Goal: Find specific page/section: Find specific page/section

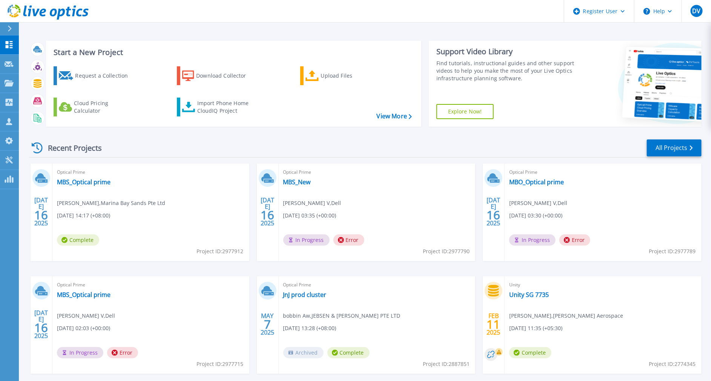
click at [5, 25] on button at bounding box center [9, 28] width 19 height 13
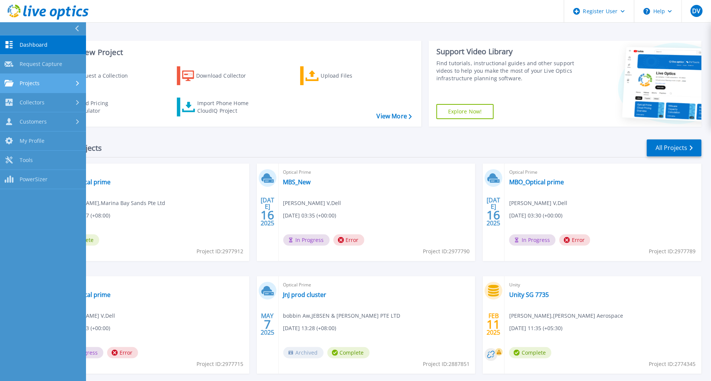
click at [29, 78] on link "Projects Projects" at bounding box center [43, 83] width 86 height 19
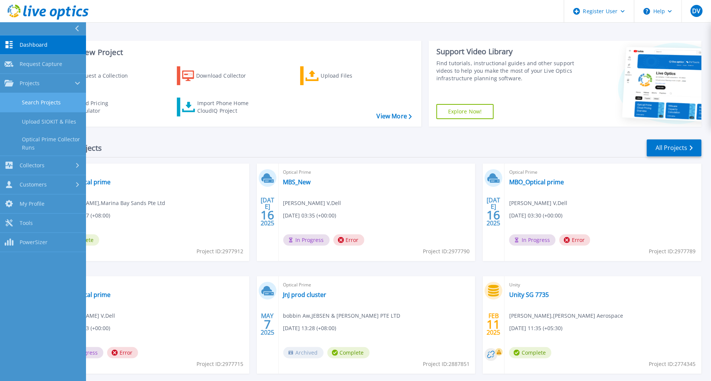
click at [52, 101] on link "Search Projects" at bounding box center [43, 102] width 86 height 19
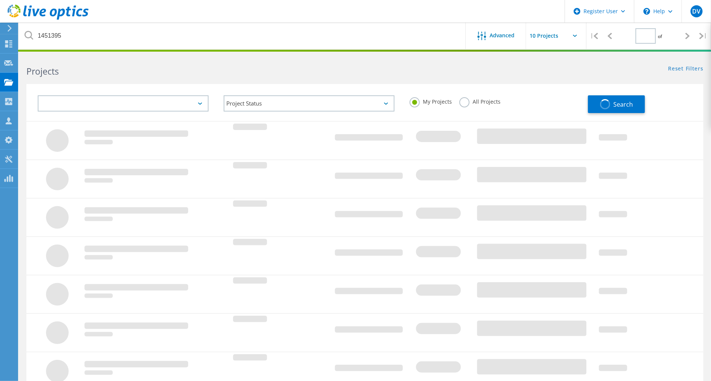
type input "1"
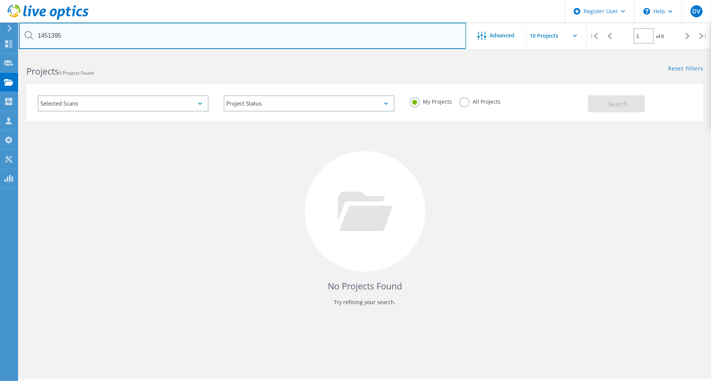
click at [86, 32] on input "1451395" at bounding box center [242, 36] width 447 height 26
paste input "300178"
type input "3001785"
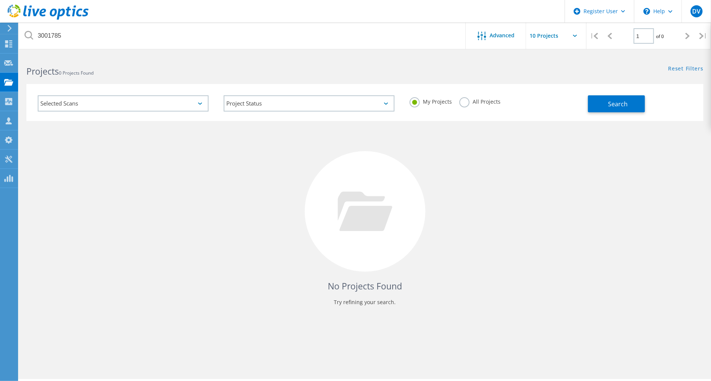
click at [463, 104] on label "All Projects" at bounding box center [479, 100] width 41 height 7
click at [0, 0] on input "All Projects" at bounding box center [0, 0] width 0 height 0
click at [613, 105] on span "Search" at bounding box center [618, 104] width 20 height 8
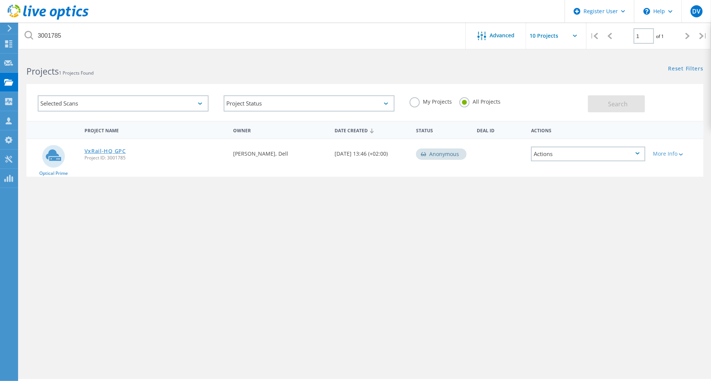
click at [122, 149] on link "VxRail-HQ GPC" at bounding box center [104, 151] width 41 height 5
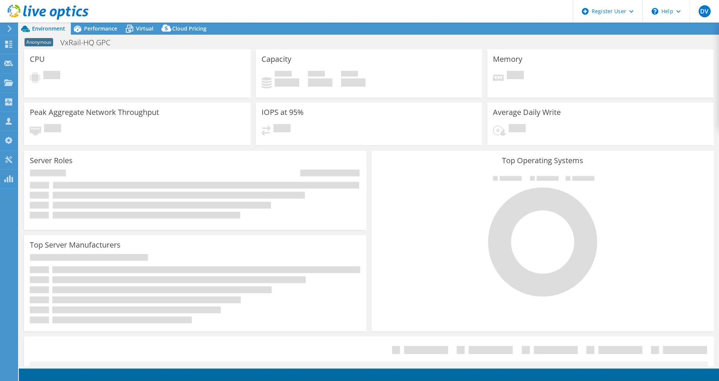
select select "[GEOGRAPHIC_DATA]"
select select "JPY"
